Goal: Information Seeking & Learning: Learn about a topic

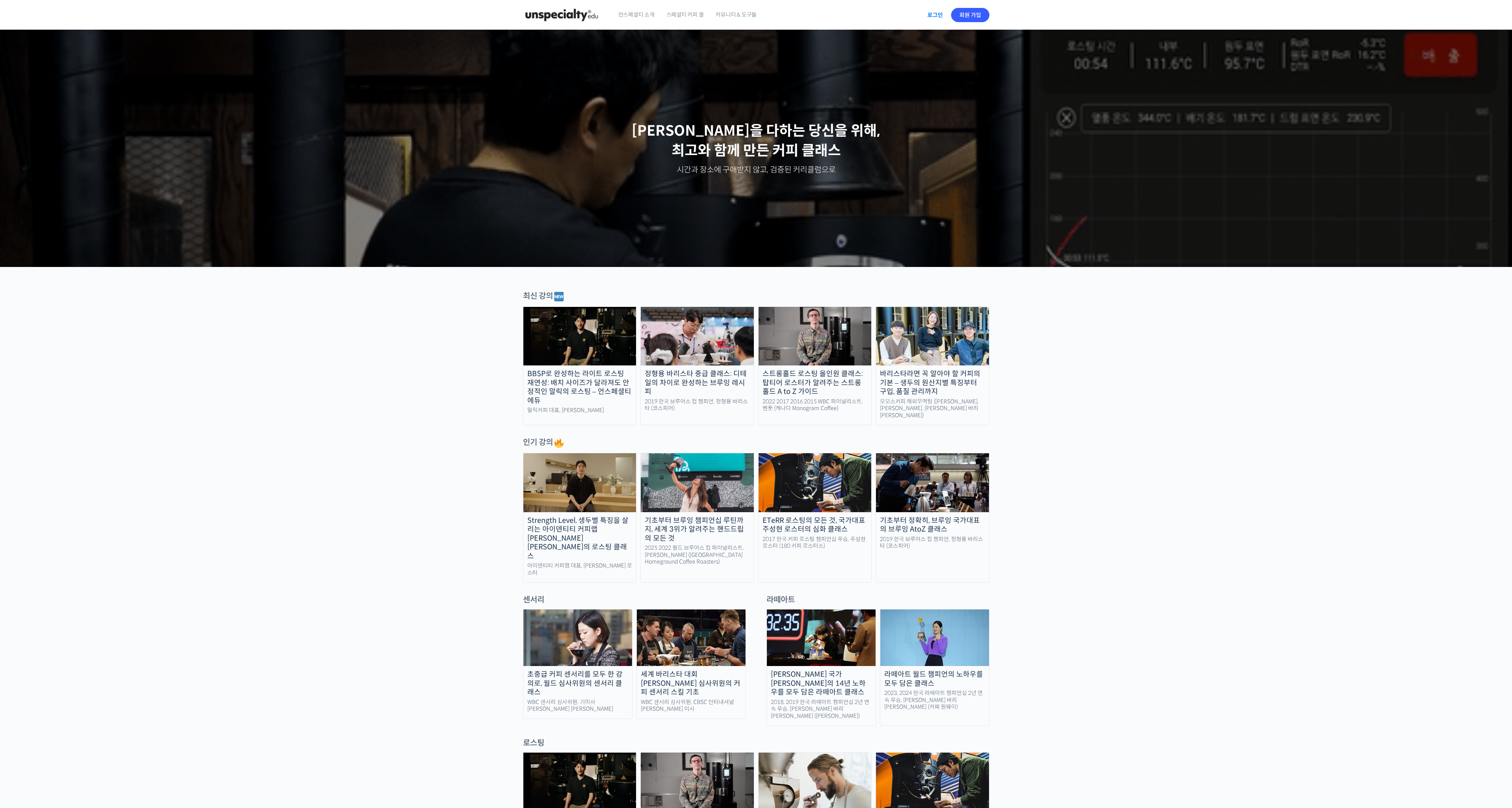
click at [939, 14] on link "로그인" at bounding box center [935, 15] width 25 height 18
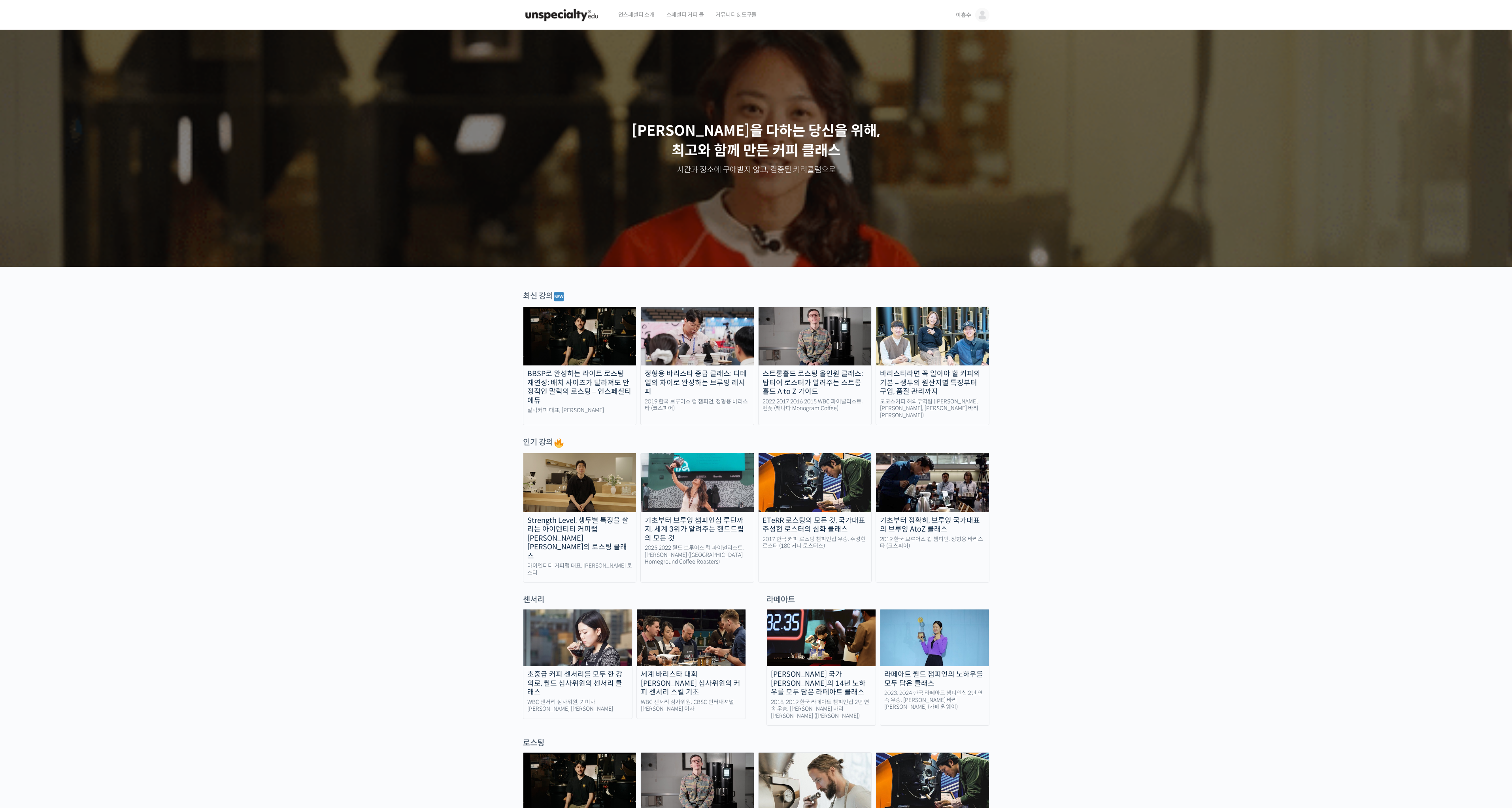
click at [963, 16] on span "이흥수" at bounding box center [963, 15] width 15 height 7
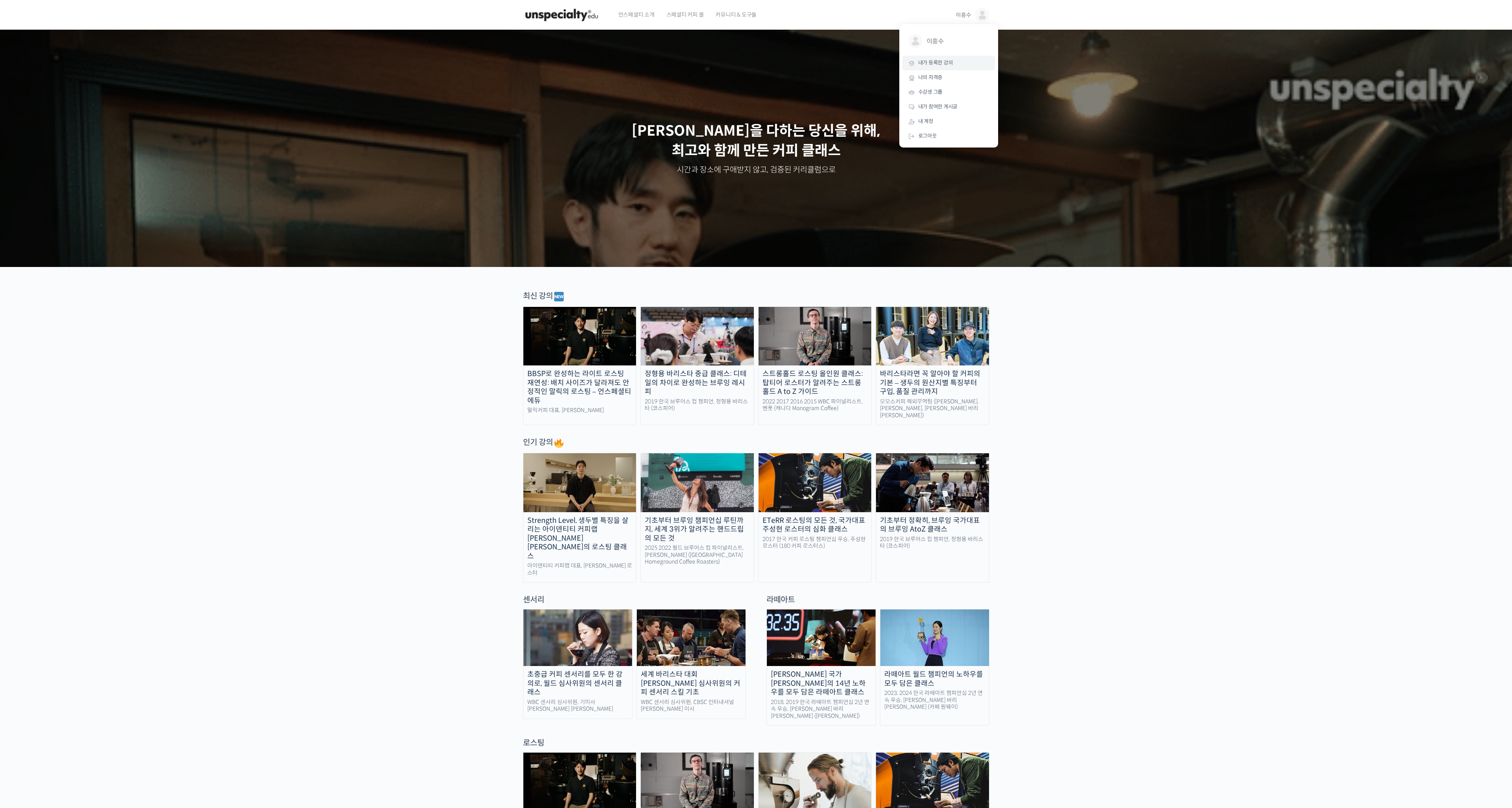
click at [950, 61] on span "내가 등록한 강의" at bounding box center [935, 62] width 35 height 6
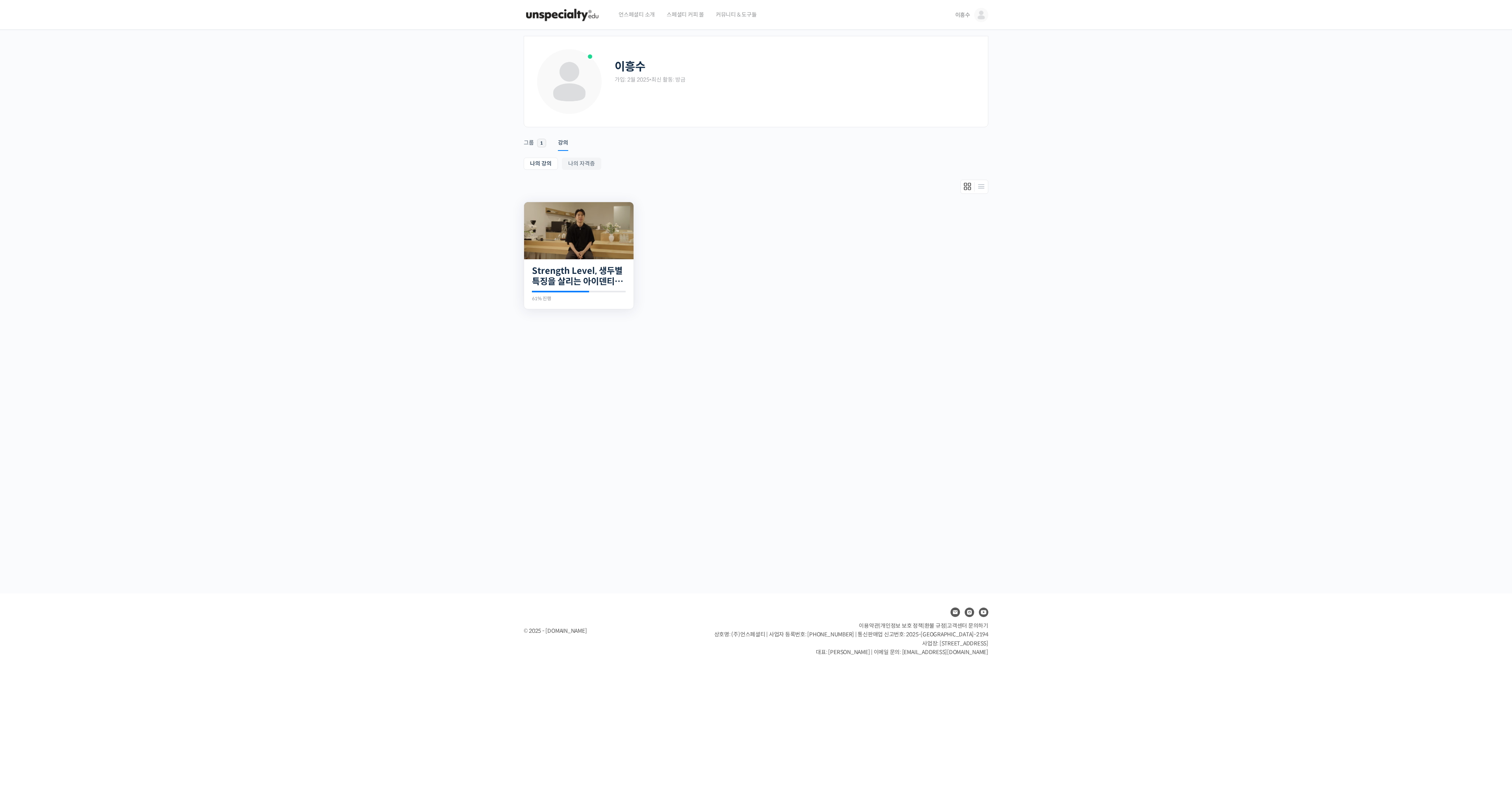
click at [596, 288] on div "21개의 수업 Strength Level, 생두별 특징을 살리는 아이덴티티 커피랩 윤원균 대표의 로스팅 클래스 61% 진행 최근 활동: 202…" at bounding box center [579, 284] width 109 height 50
drag, startPoint x: 686, startPoint y: 80, endPoint x: 659, endPoint y: 82, distance: 27.1
click at [659, 82] on div "가입: 2월 2025 • 최신 활동: 방금" at bounding box center [795, 79] width 362 height 8
drag, startPoint x: 655, startPoint y: 82, endPoint x: 691, endPoint y: 80, distance: 36.1
click at [691, 80] on div "가입: 2월 2025 • 최신 활동: 방금" at bounding box center [795, 79] width 362 height 8
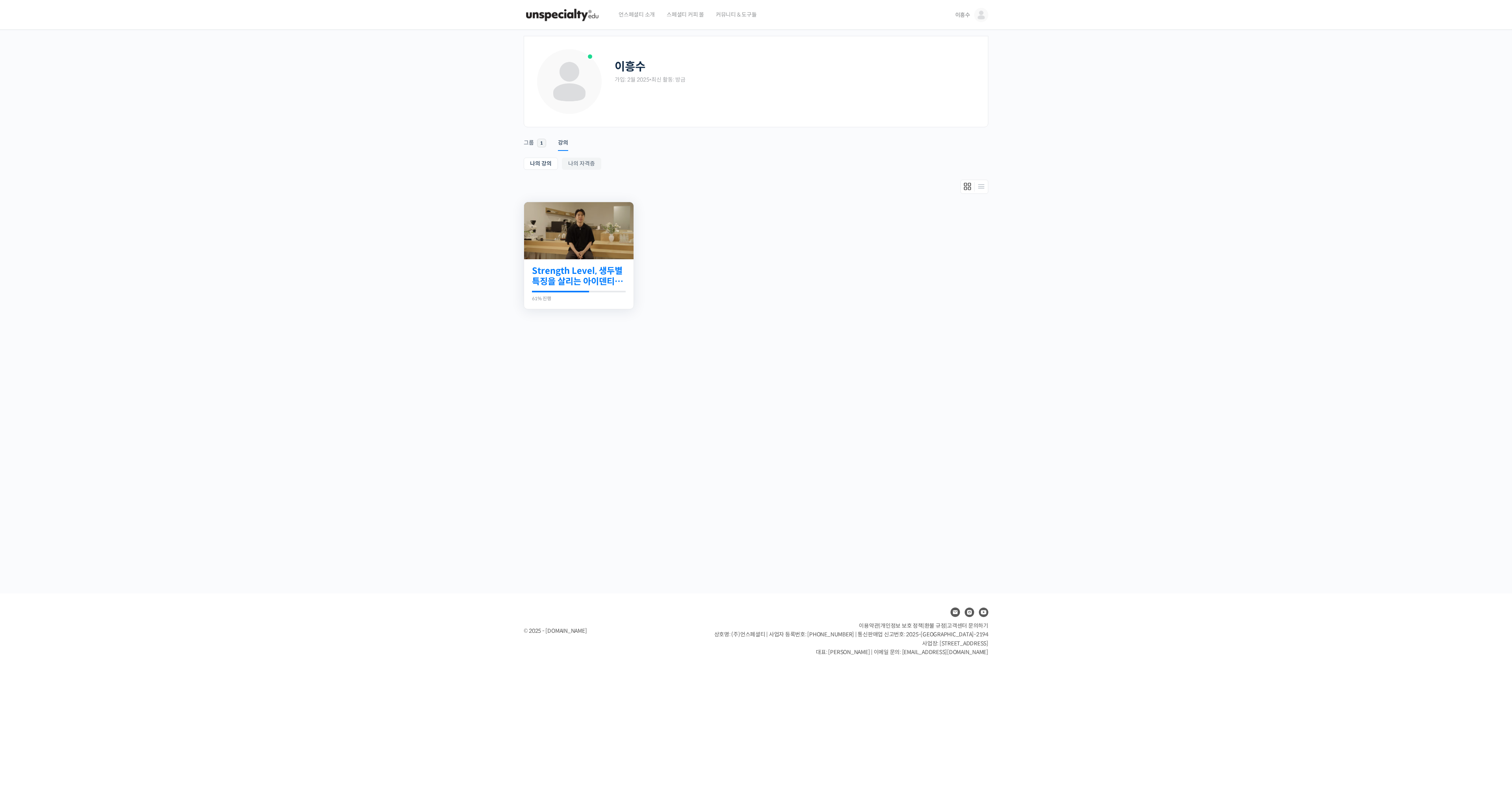
click at [563, 280] on link "Strength Level, 생두별 특징을 살리는 아이덴티티 커피랩 [PERSON_NAME] [PERSON_NAME]의 로스팅 클래스" at bounding box center [579, 276] width 94 height 22
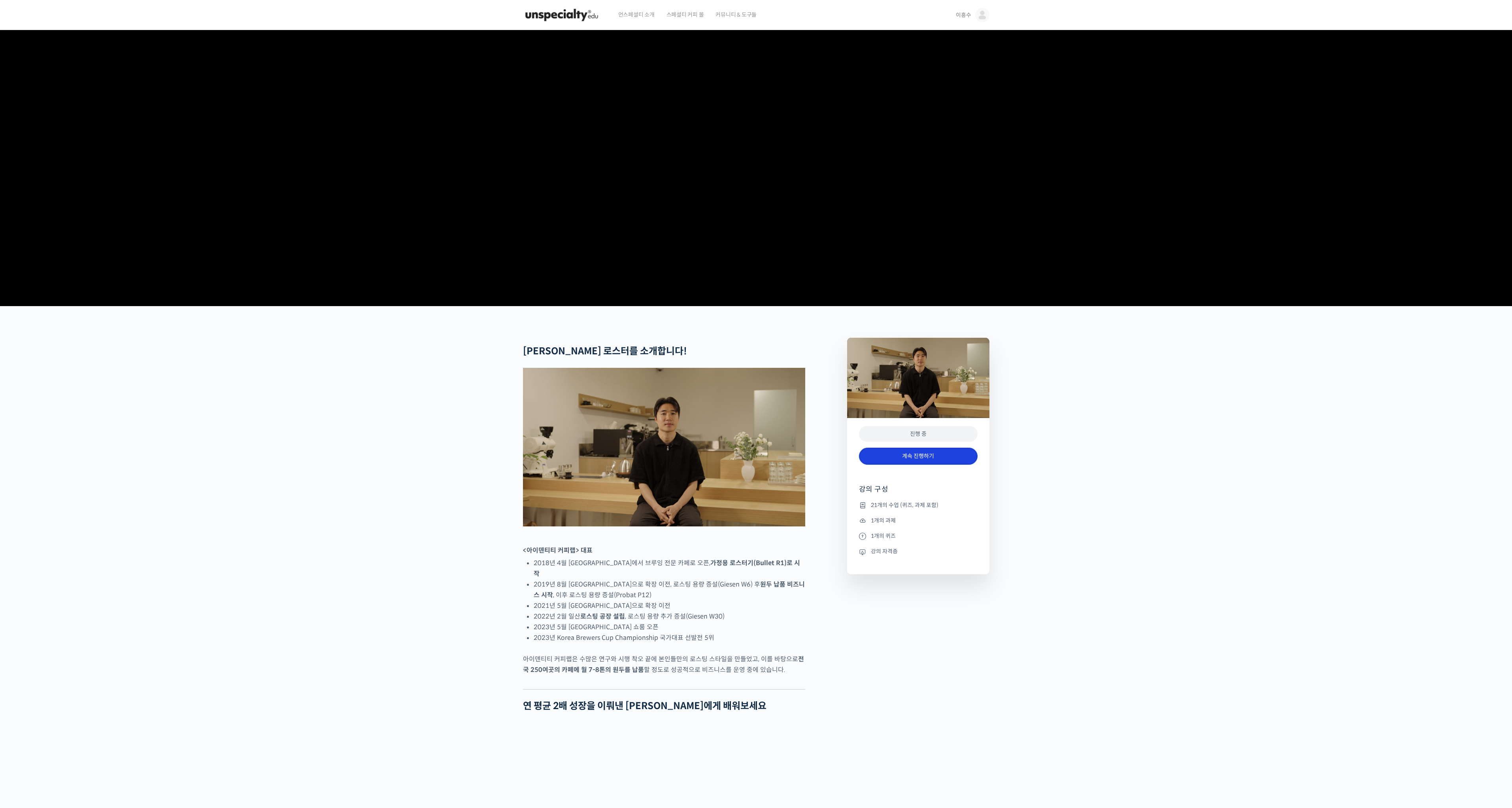
click at [884, 464] on link "계속 진행하기" at bounding box center [918, 456] width 118 height 17
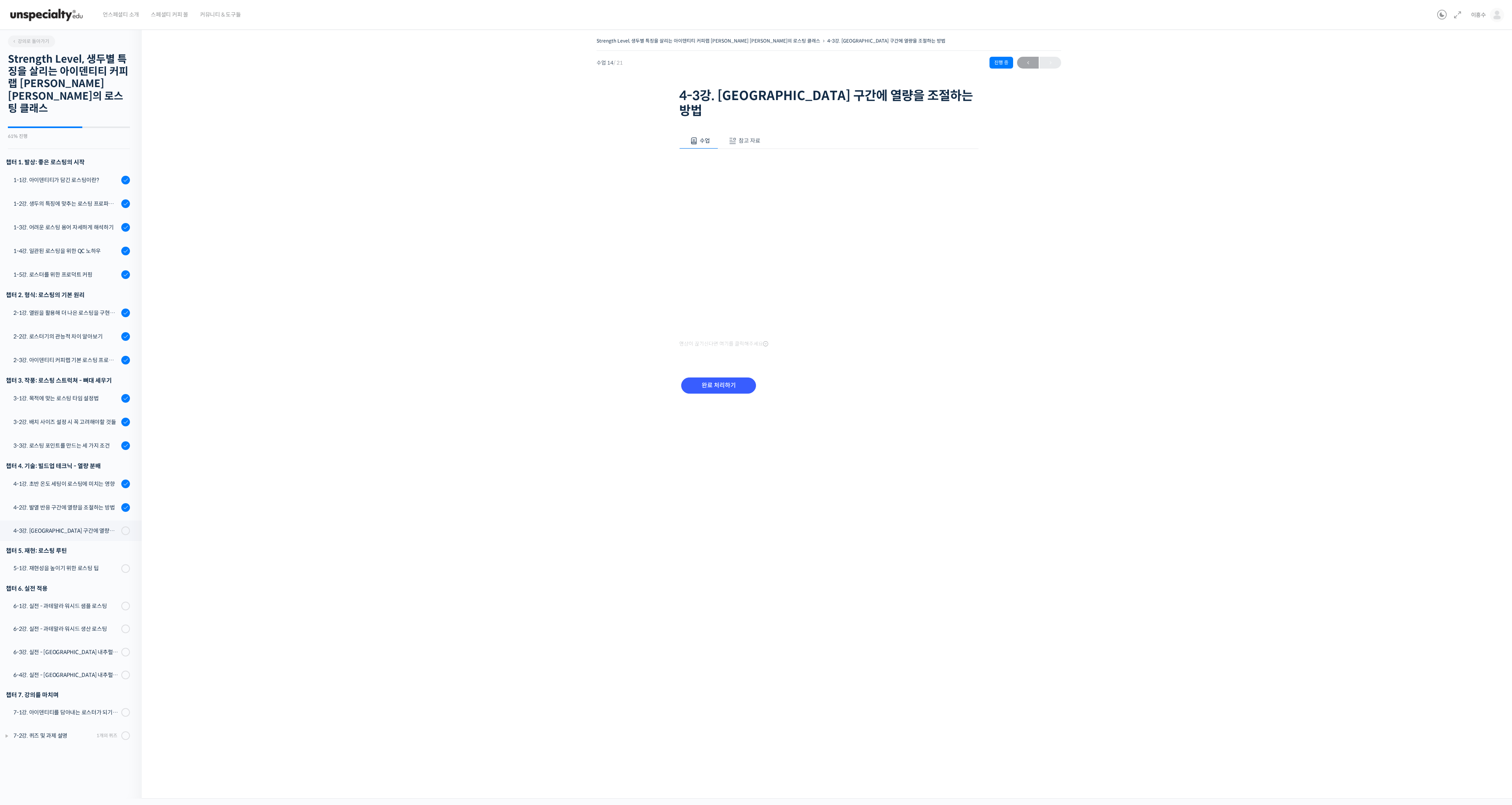
click at [1382, 672] on div "Strength Level, 생두별 특징을 살리는 아이덴티티 커피랩 [PERSON_NAME] [PERSON_NAME]의 로스팅 클래스 4-3강…" at bounding box center [828, 411] width 1374 height 775
click at [80, 169] on link "1-1강. 아이덴티티가 담긴 로스팅이란?" at bounding box center [69, 180] width 146 height 21
click at [743, 151] on link "PPT 수업 자료 (클릭하시면 새 창에서 열립니다)" at bounding box center [742, 152] width 126 height 8
click at [65, 193] on link "1-2강. 생두의 특징에 맞추는 로스팅 프로파일 'Stength Level'" at bounding box center [69, 204] width 146 height 21
click at [747, 164] on link "PPT 수업 자료 (클릭하시면 새 창에서 열립니다)" at bounding box center [742, 167] width 126 height 8
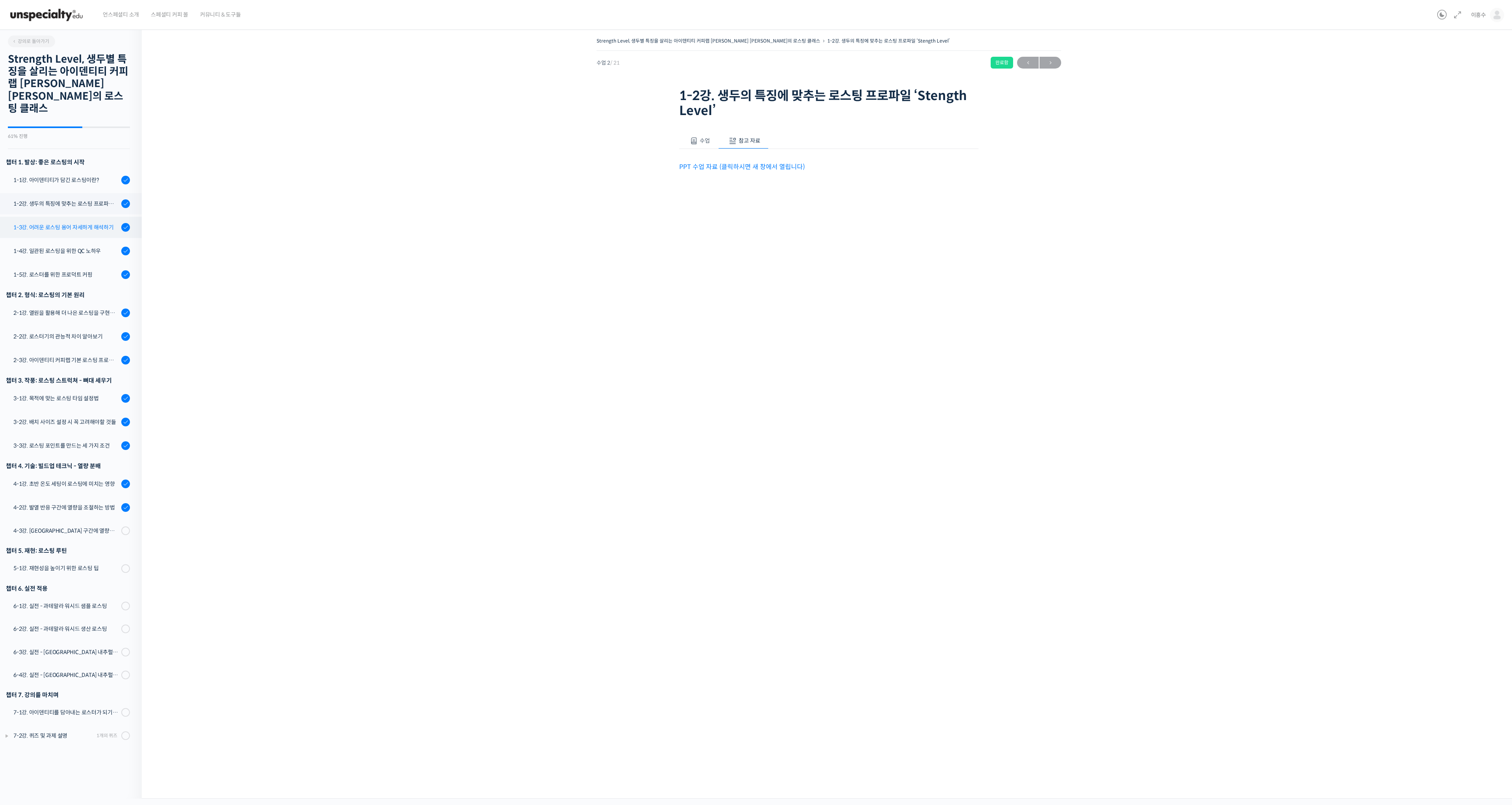
click at [66, 223] on div "1-3강. 어려운 로스팅 용어 자세하게 해석하기" at bounding box center [66, 227] width 106 height 9
click at [697, 127] on span at bounding box center [693, 125] width 8 height 8
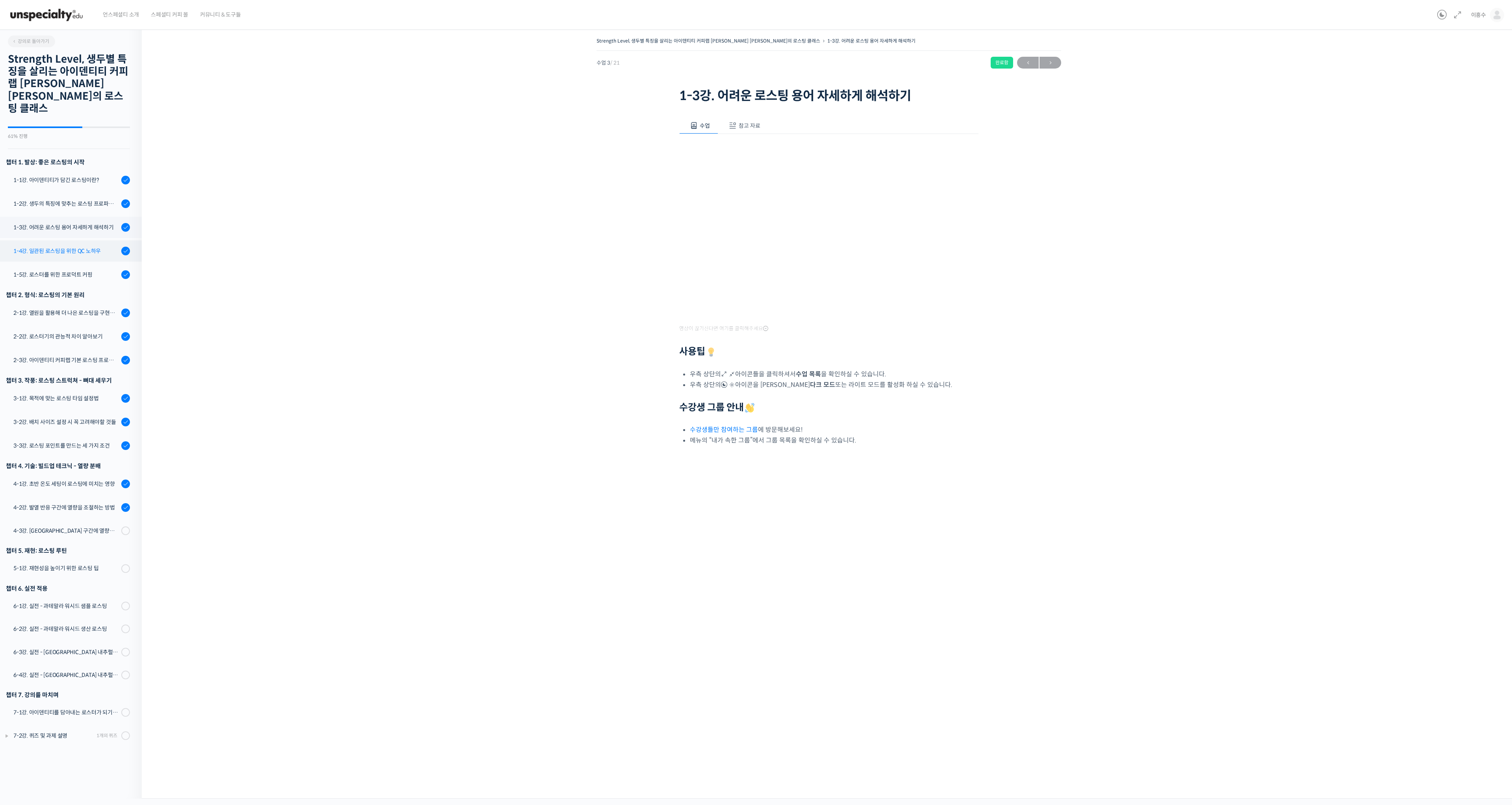
click at [72, 247] on div "1-4강. 일관된 로스팅을 위한 QC 노하우" at bounding box center [66, 251] width 106 height 9
click at [59, 270] on div "1-5강. 로스터를 위한 프로덕트 커핑" at bounding box center [66, 274] width 106 height 9
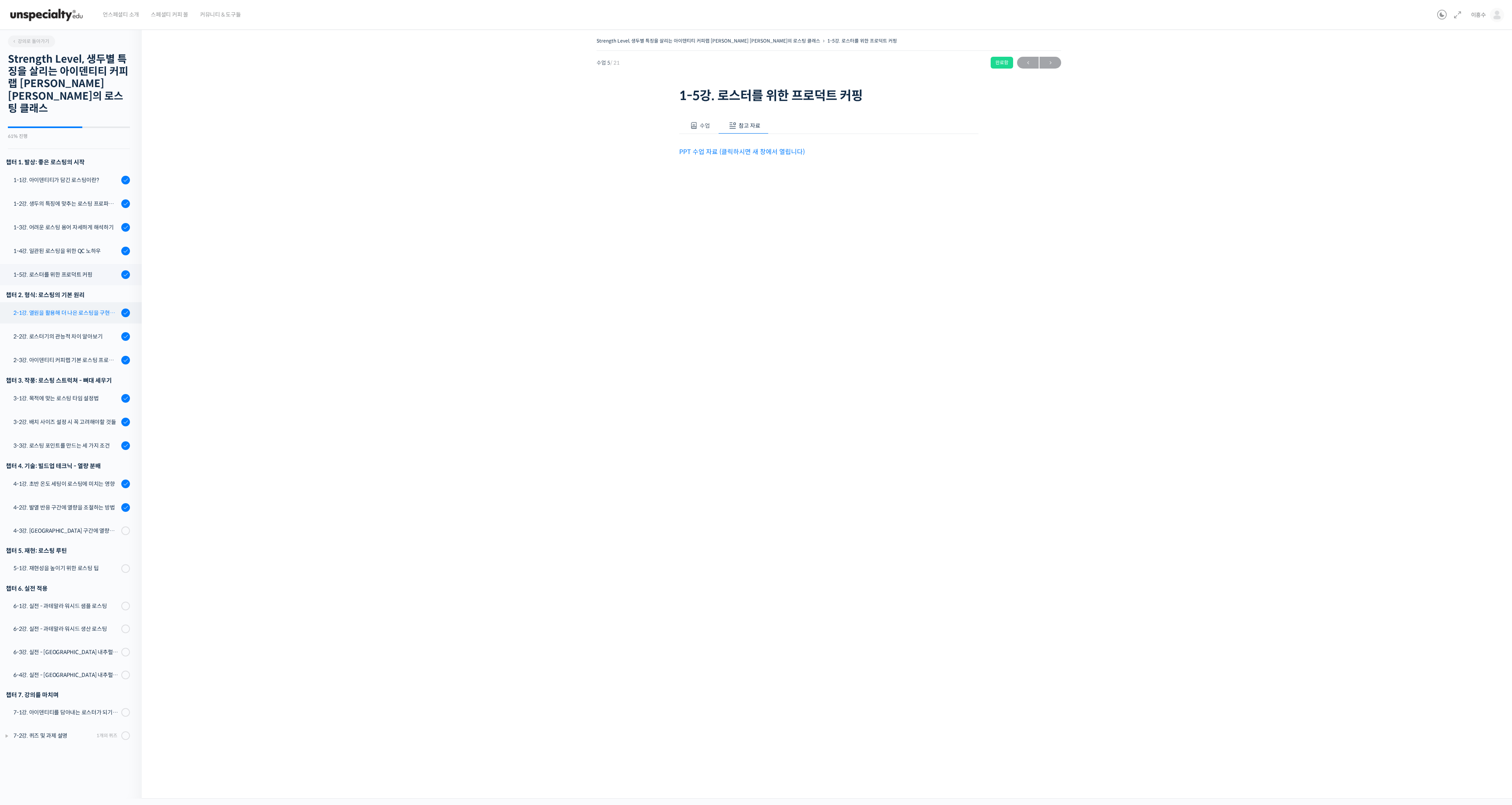
click at [57, 308] on div "2-1강. 열원을 활용해 더 나은 로스팅을 구현하는 방법" at bounding box center [66, 312] width 106 height 9
click at [751, 154] on link "PPT 수업 자료 (클릭하시면 새 창에서 열립니다)" at bounding box center [742, 152] width 126 height 8
click at [64, 332] on div "2-2강. 로스터기의 관능적 차이 알아보기" at bounding box center [66, 336] width 106 height 9
click at [740, 125] on span "참고 자료" at bounding box center [749, 126] width 22 height 7
click at [727, 151] on link "PPT 수업 자료 (클릭하시면 새 창에서 열립니다)" at bounding box center [742, 152] width 126 height 8
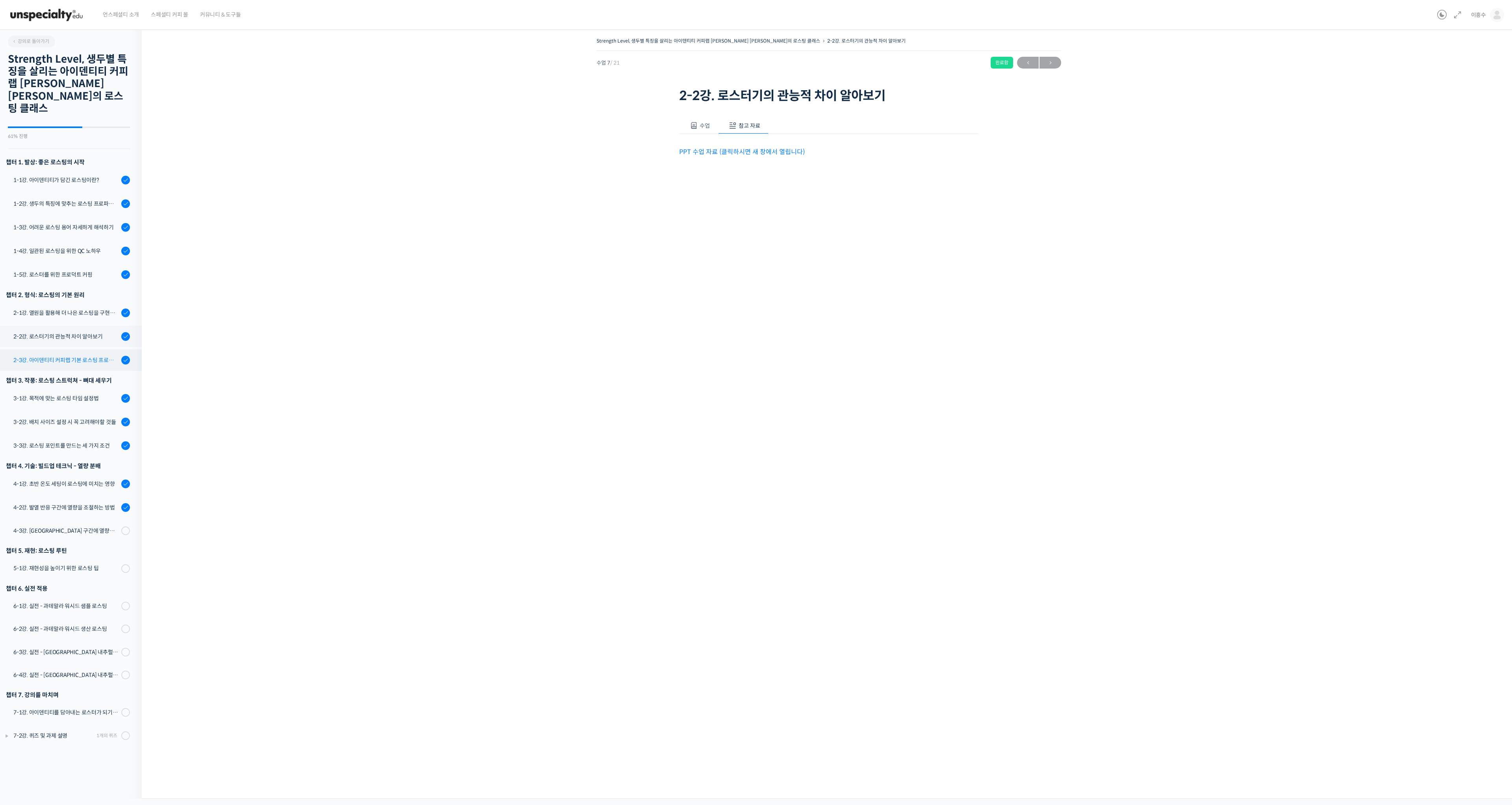
click at [68, 356] on div "2-3강. 아이덴티티 커피랩 기본 로스팅 프로파일 세팅" at bounding box center [66, 360] width 106 height 9
click at [751, 127] on span "참고 자료" at bounding box center [749, 126] width 22 height 7
click at [746, 153] on link "PPT 수업 자료 (클릭하시면 새 창에서 열립니다)" at bounding box center [742, 152] width 126 height 8
click at [38, 394] on div "3-1강. 목적에 맞는 로스팅 타임 설정법" at bounding box center [66, 398] width 106 height 9
click at [740, 123] on span "참고 자료" at bounding box center [749, 126] width 22 height 7
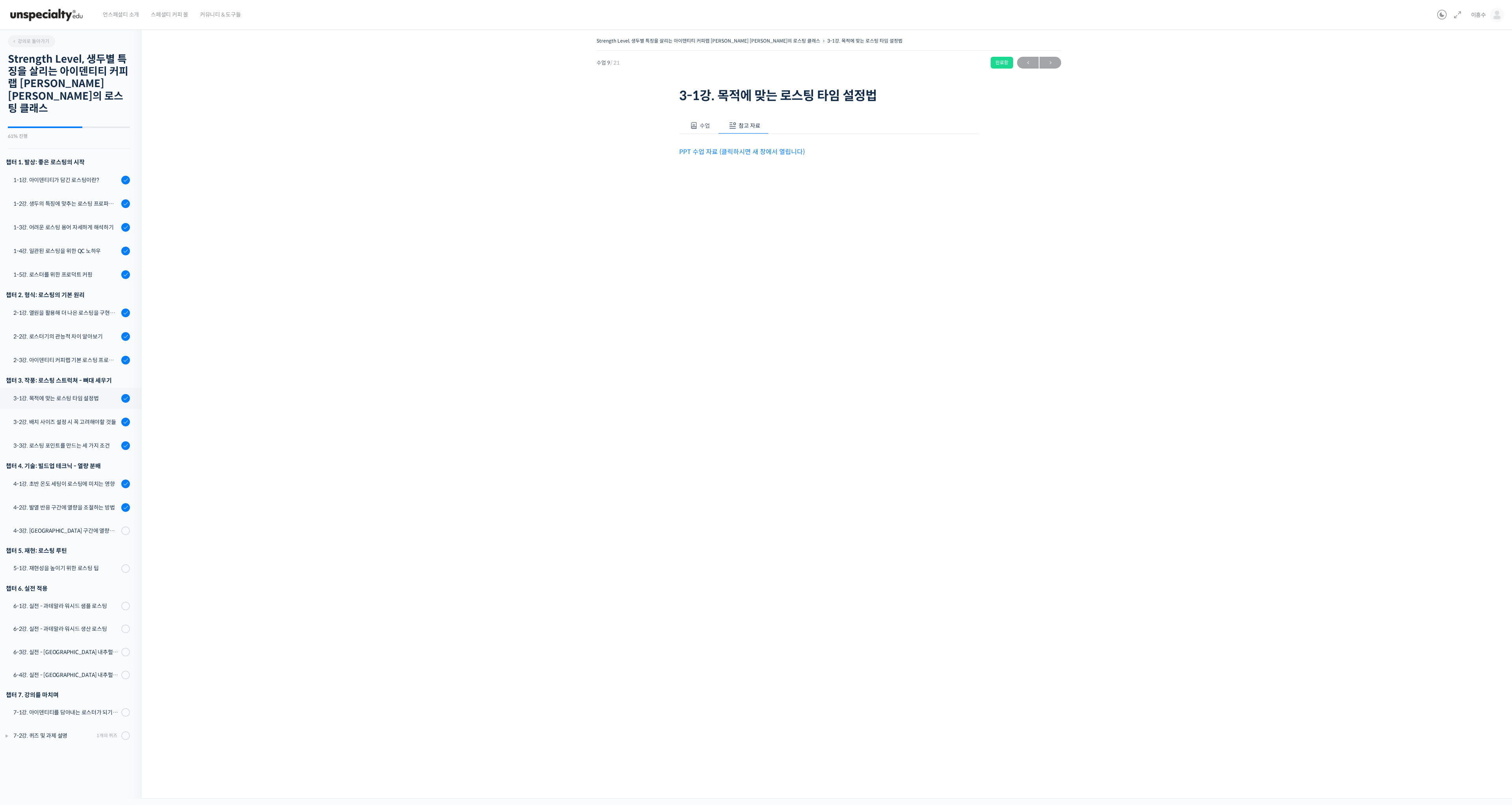
click at [703, 127] on span "수업" at bounding box center [704, 126] width 10 height 7
click at [754, 122] on span "참고 자료" at bounding box center [749, 126] width 22 height 7
click at [736, 156] on link "PPT 수업 자료 (클릭하시면 새 창에서 열립니다)" at bounding box center [742, 152] width 126 height 8
click at [65, 417] on div "3-2강. 배치 사이즈 설정시 꼭 고려해야할 것들" at bounding box center [66, 422] width 106 height 9
click at [741, 122] on span "참고 자료" at bounding box center [749, 126] width 22 height 7
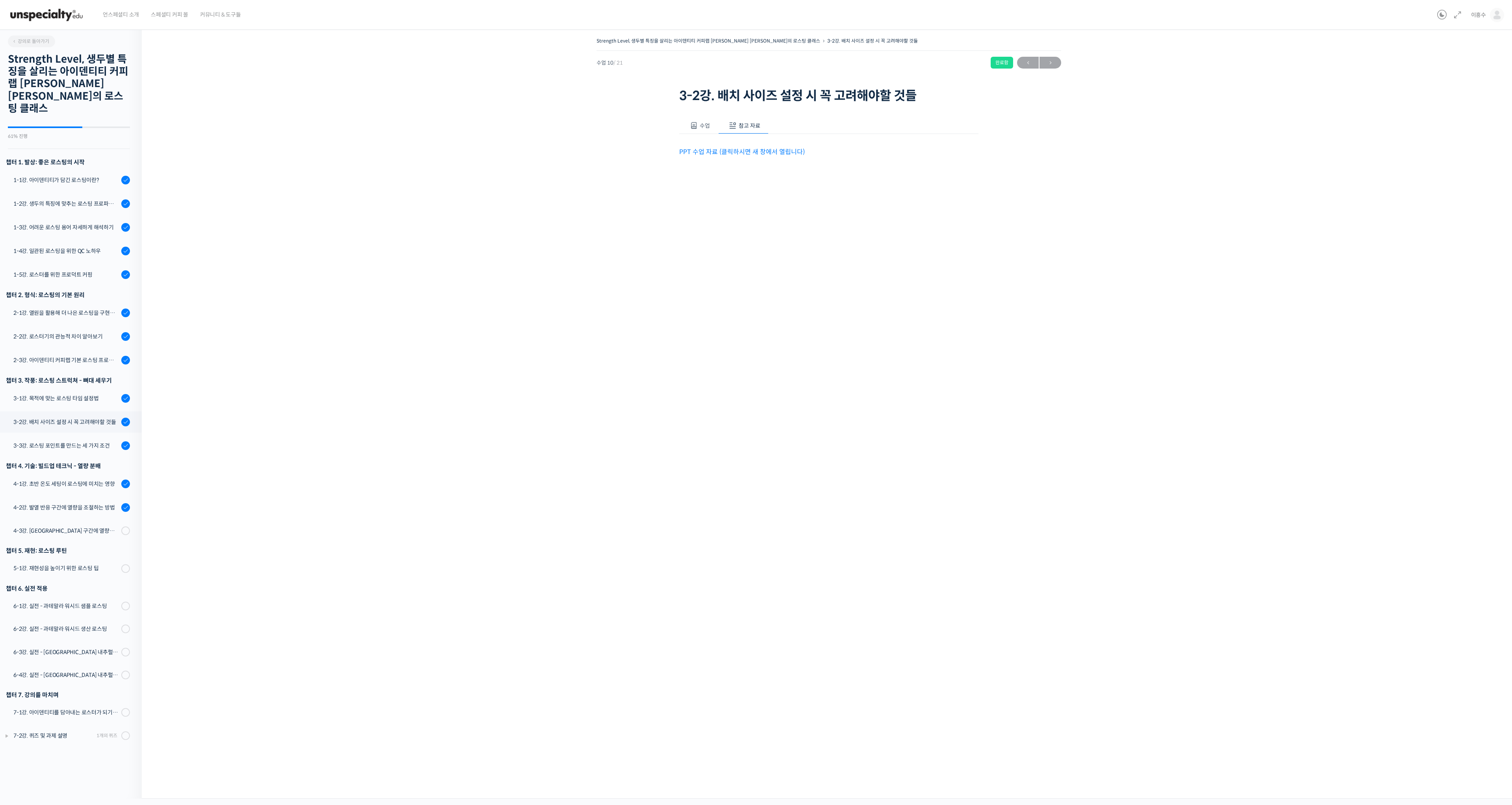
click at [739, 152] on link "PPT 수업 자료 (클릭하시면 새 창에서 열립니다)" at bounding box center [742, 152] width 126 height 8
click at [52, 441] on div "3-3강. 로스팅 포인트를 만드는 세 가지 조건" at bounding box center [66, 445] width 106 height 9
click at [752, 123] on span "참고 자료" at bounding box center [749, 126] width 22 height 7
click at [744, 152] on link "PPT 수업 자료 (클릭하시면 새 창에서 열립니다)" at bounding box center [742, 152] width 126 height 8
click at [46, 479] on div "4-1강. 초반 온도 세팅이 로스팅에 미치는 영향" at bounding box center [66, 483] width 106 height 9
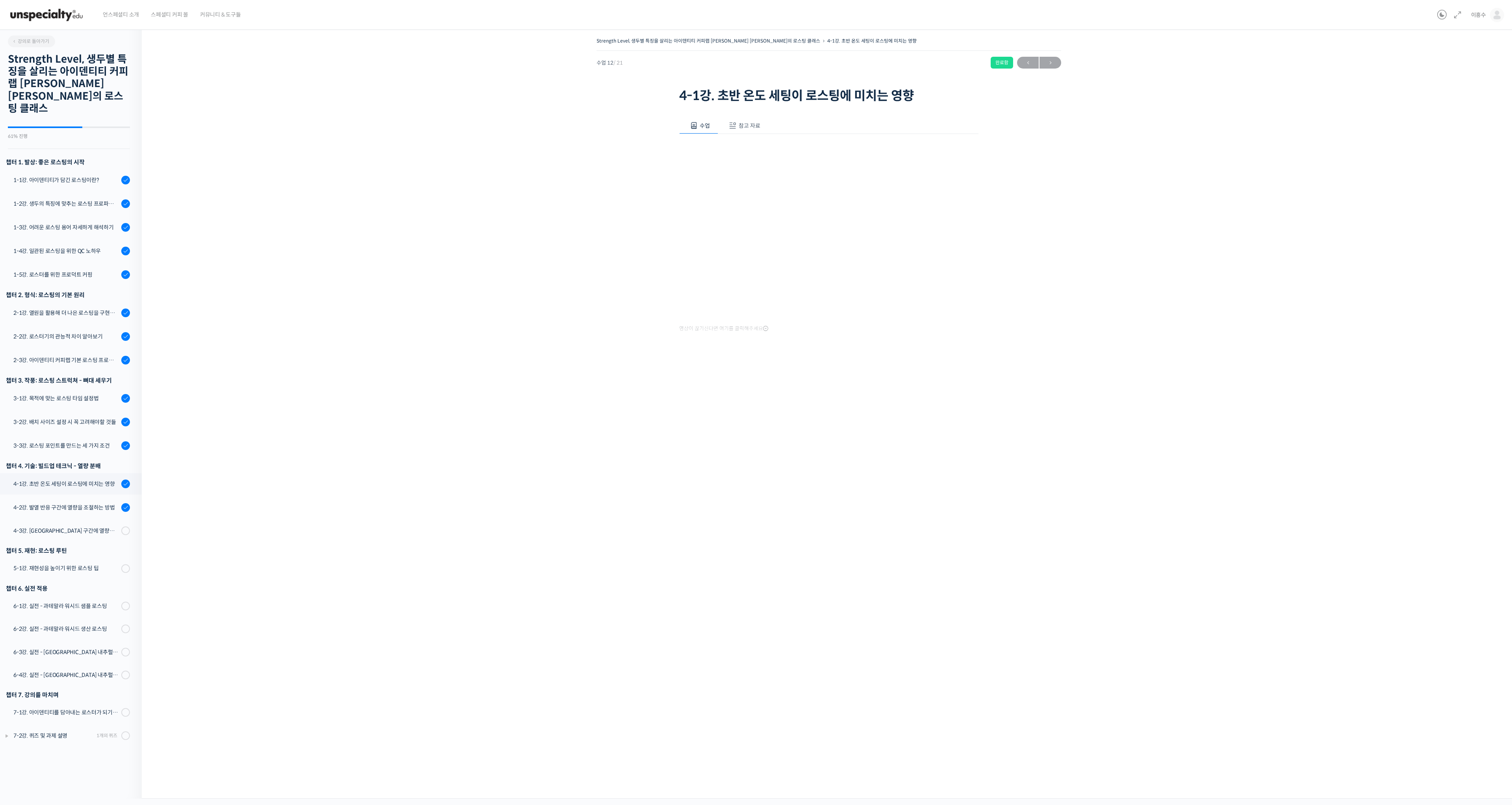
click at [741, 120] on button "참고 자료" at bounding box center [744, 126] width 50 height 16
click at [732, 151] on link "PPT 수업 자료 (클릭하시면 새 창에서 열립니다)" at bounding box center [742, 152] width 126 height 8
click at [61, 497] on link "4-2강. 발열 반응 구간에 열량을 조절하는 방법" at bounding box center [69, 507] width 146 height 21
click at [746, 123] on span "참고 자료" at bounding box center [749, 126] width 22 height 7
click at [714, 148] on link "PPT 수업 자료 (클릭하시면 새 창에서 열립니다)" at bounding box center [742, 152] width 126 height 8
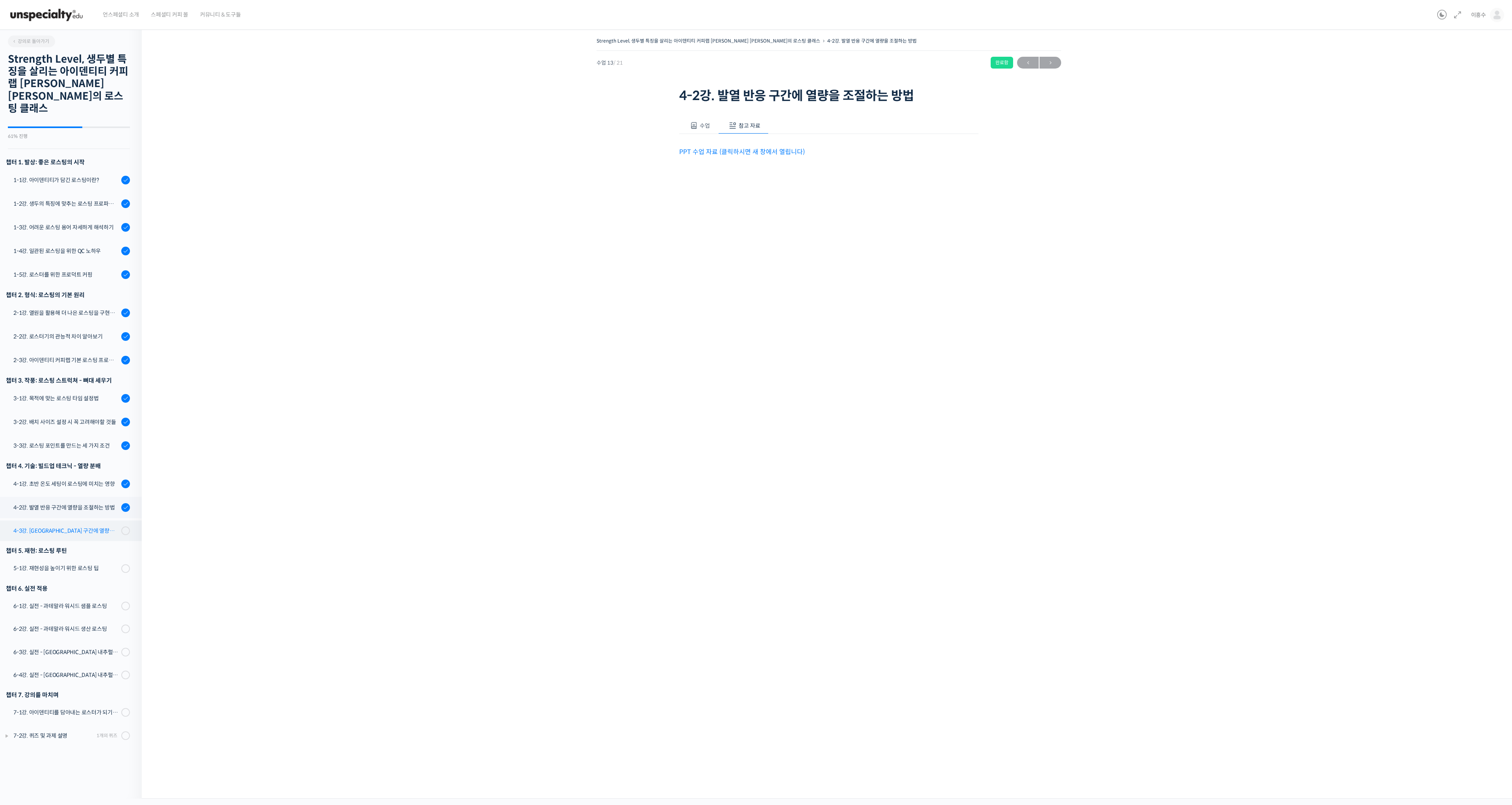
click at [58, 526] on div "4-3강. [GEOGRAPHIC_DATA] 구간에 열량을 조절하는 방법" at bounding box center [66, 530] width 106 height 9
click at [749, 137] on span "참고 자료" at bounding box center [749, 140] width 22 height 7
click at [737, 163] on link "PPT 수업 자료 (클릭하시면 새 창에서 열립니다)" at bounding box center [742, 167] width 126 height 8
click at [706, 137] on span "수업" at bounding box center [704, 140] width 10 height 7
click at [1245, 736] on div "Strength Level, 생두별 특징을 살리는 아이덴티티 커피랩 [PERSON_NAME] [PERSON_NAME]의 로스팅 클래스 4-3강…" at bounding box center [828, 411] width 1374 height 775
